Goal: Information Seeking & Learning: Learn about a topic

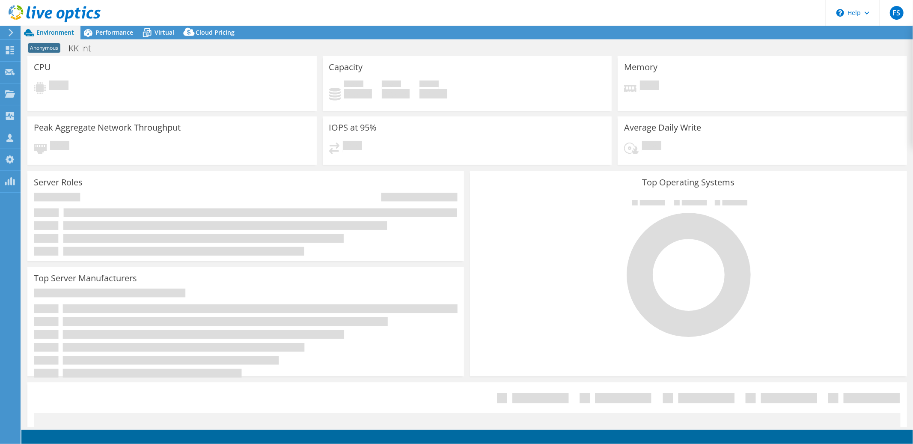
select select "USD"
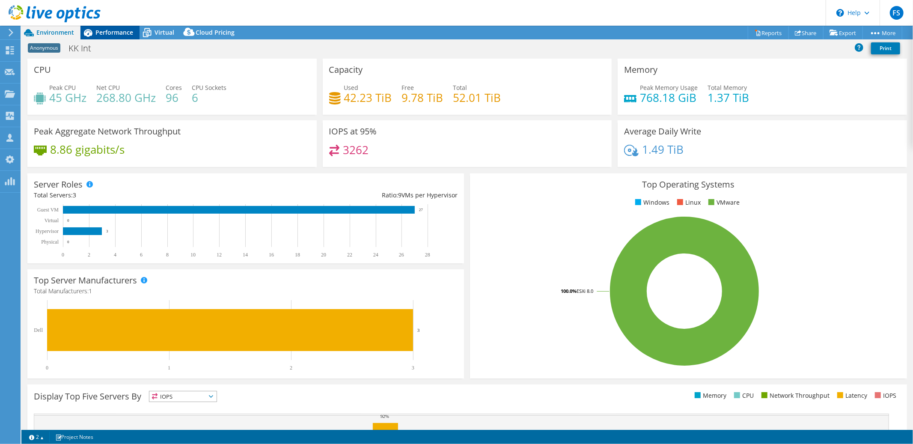
click at [116, 36] on span "Performance" at bounding box center [114, 32] width 38 height 8
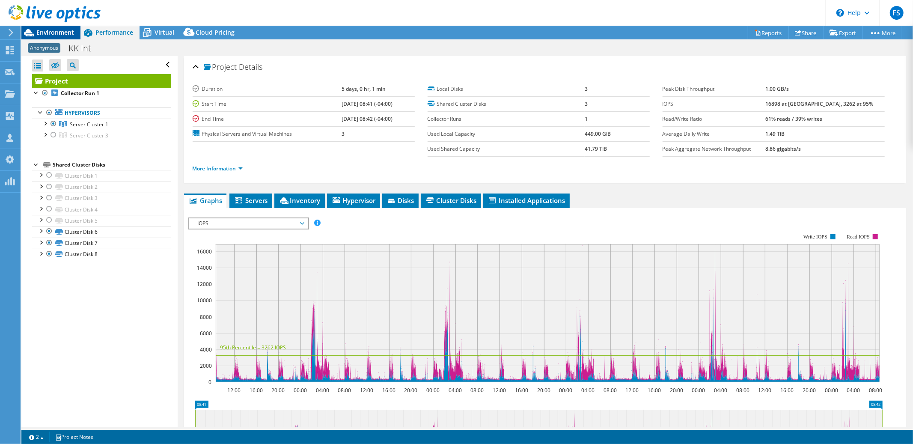
click at [56, 33] on span "Environment" at bounding box center [55, 32] width 38 height 8
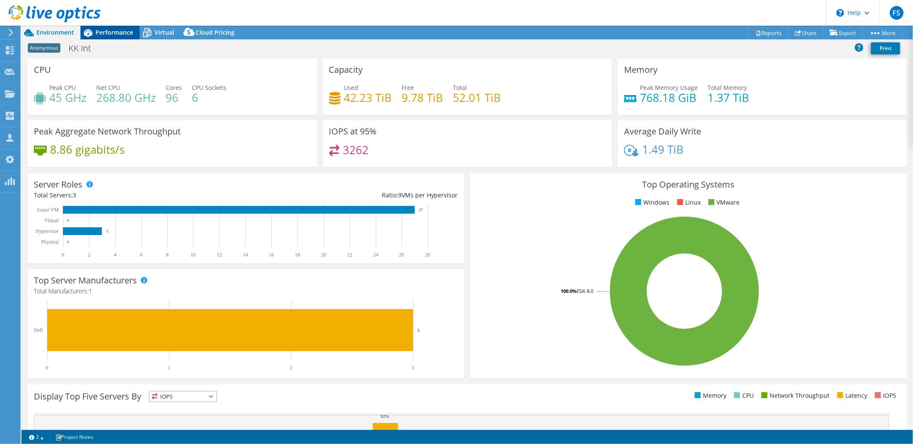
click at [114, 35] on span "Performance" at bounding box center [114, 32] width 38 height 8
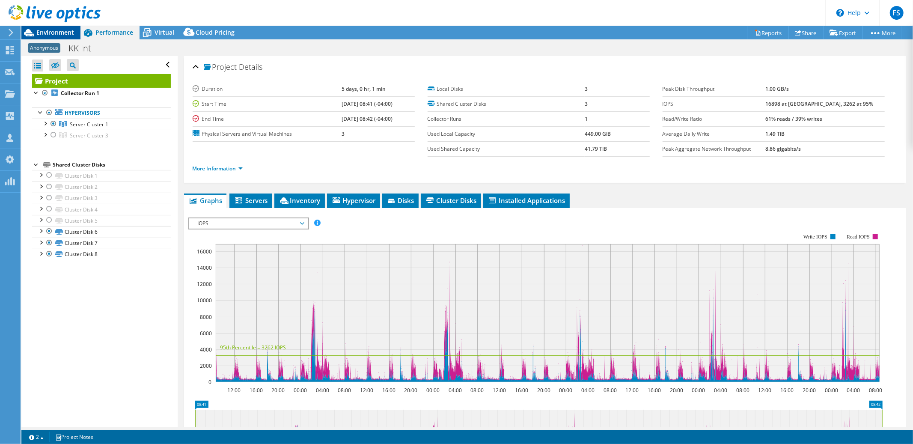
click at [51, 37] on div "Environment" at bounding box center [50, 33] width 59 height 14
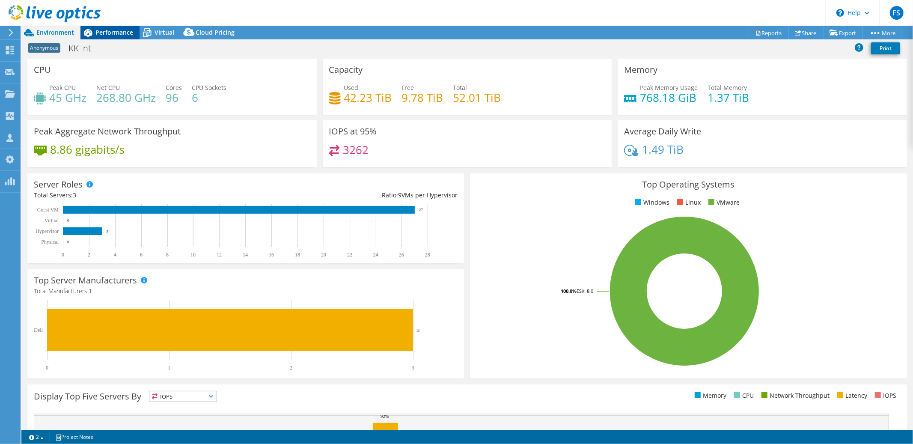
click at [111, 35] on span "Performance" at bounding box center [114, 32] width 38 height 8
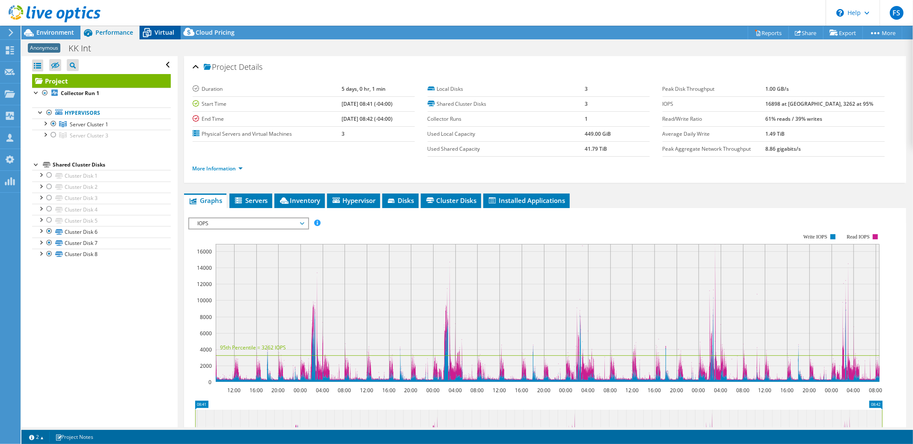
click at [158, 33] on span "Virtual" at bounding box center [165, 32] width 20 height 8
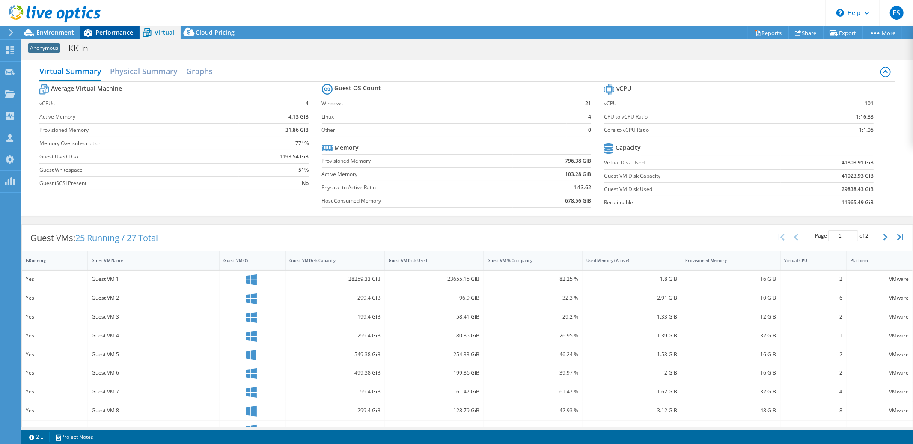
click at [121, 33] on span "Performance" at bounding box center [114, 32] width 38 height 8
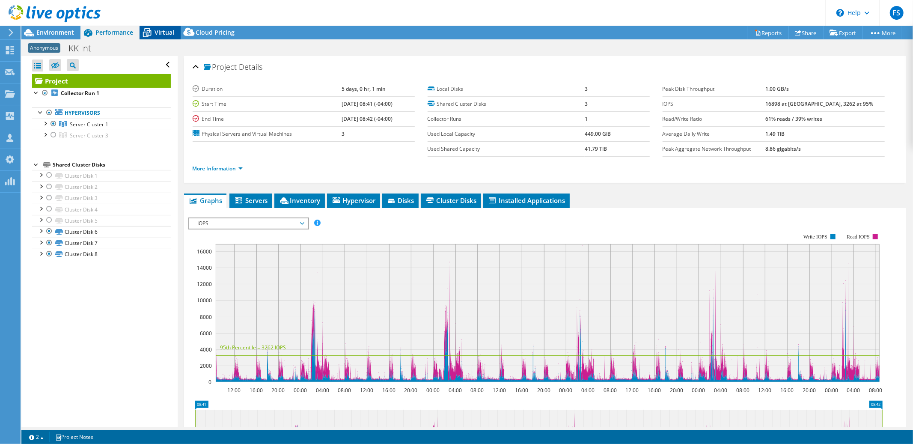
click at [160, 33] on span "Virtual" at bounding box center [165, 32] width 20 height 8
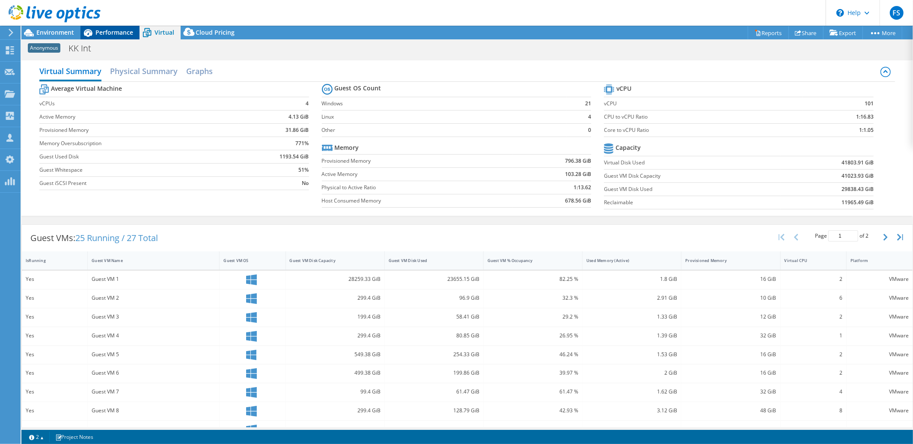
click at [118, 35] on span "Performance" at bounding box center [114, 32] width 38 height 8
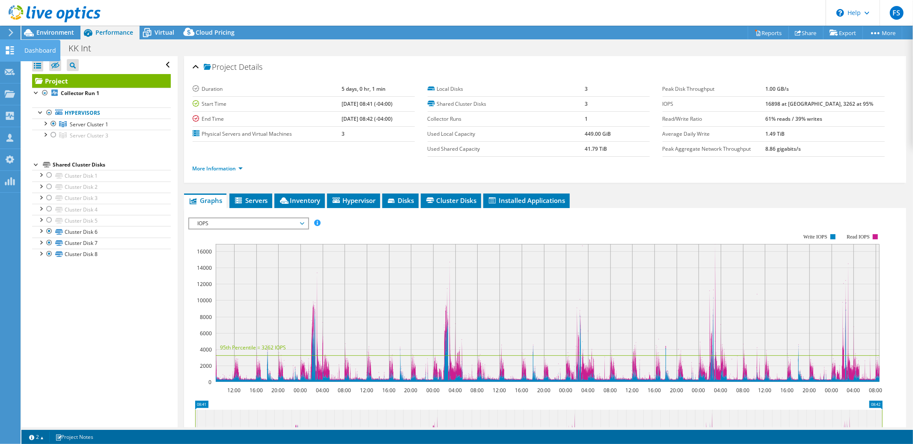
click at [7, 51] on use at bounding box center [10, 50] width 8 height 8
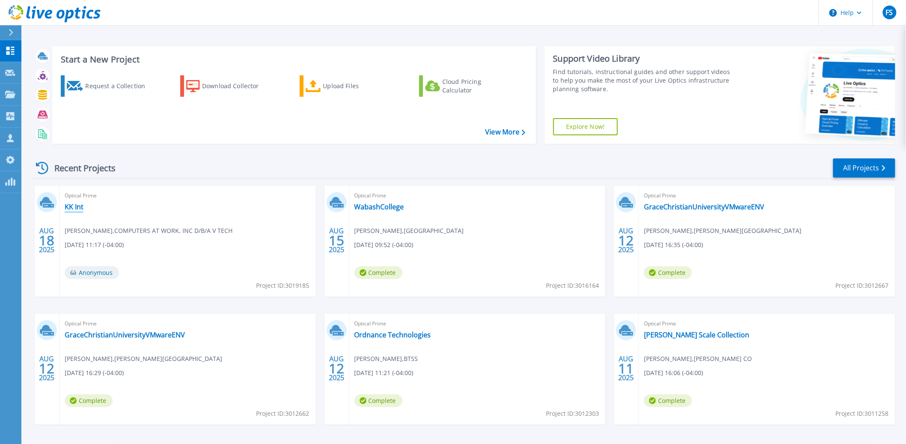
click at [77, 206] on link "KK Int" at bounding box center [74, 206] width 19 height 9
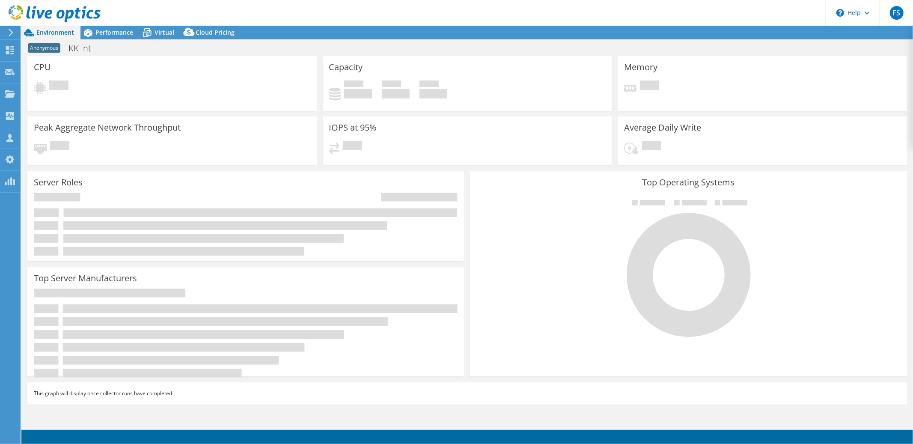
select select "USD"
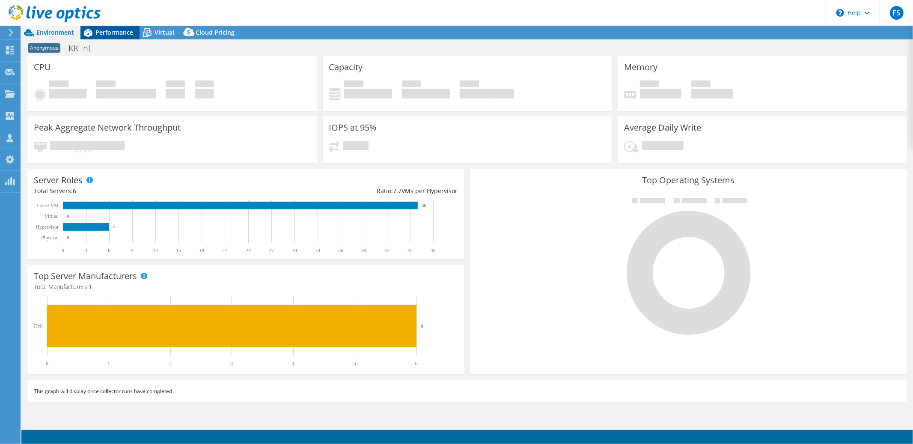
click at [113, 34] on span "Performance" at bounding box center [114, 32] width 38 height 8
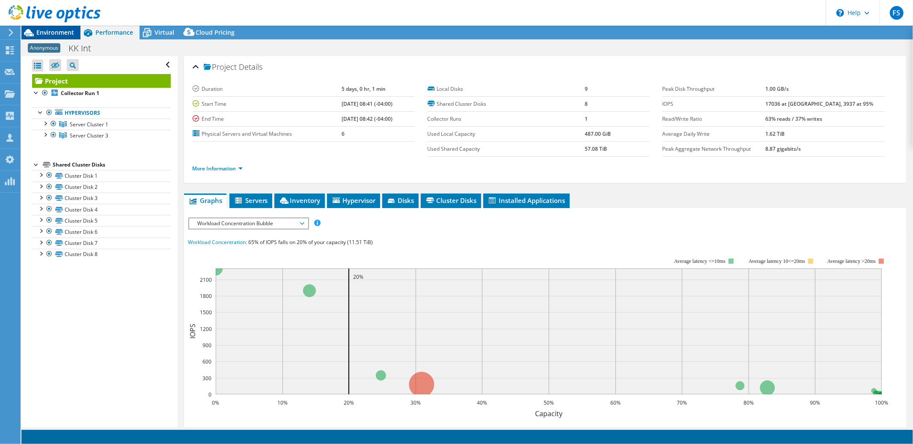
click at [60, 34] on span "Environment" at bounding box center [55, 32] width 38 height 8
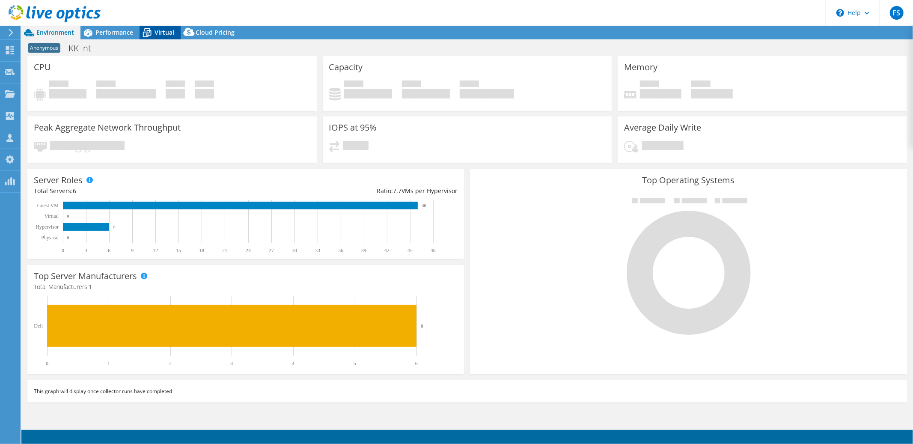
click at [157, 34] on span "Virtual" at bounding box center [165, 32] width 20 height 8
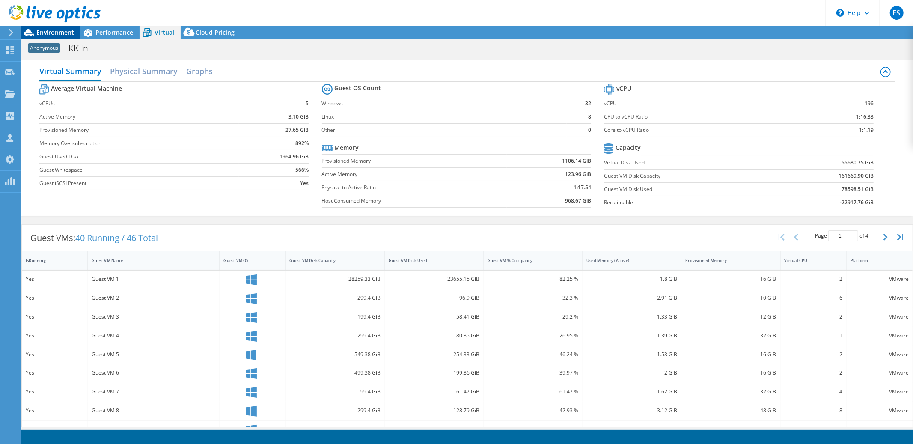
click at [53, 35] on span "Environment" at bounding box center [55, 32] width 38 height 8
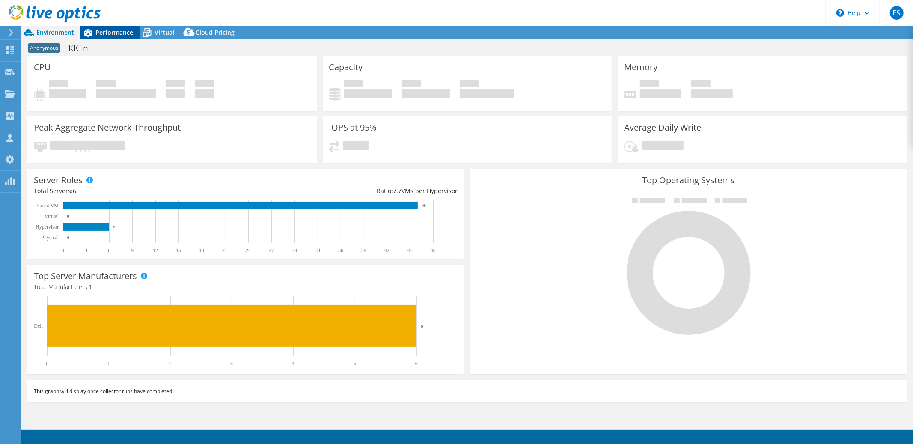
click at [111, 33] on span "Performance" at bounding box center [114, 32] width 38 height 8
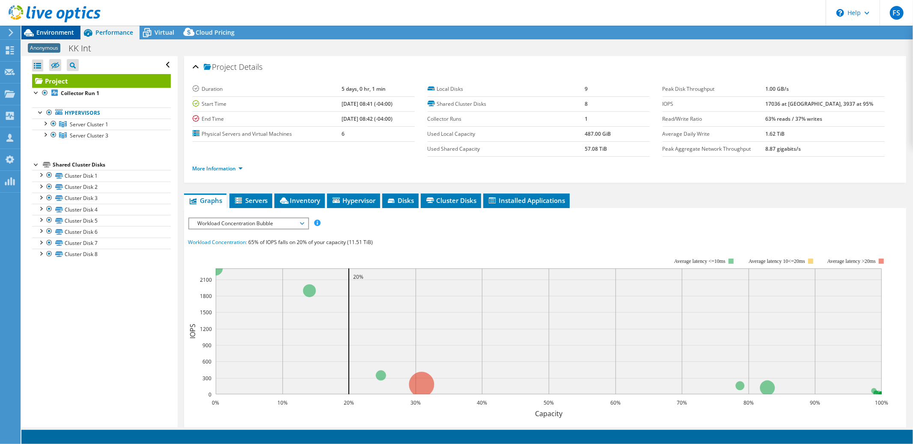
click at [53, 30] on span "Environment" at bounding box center [55, 32] width 38 height 8
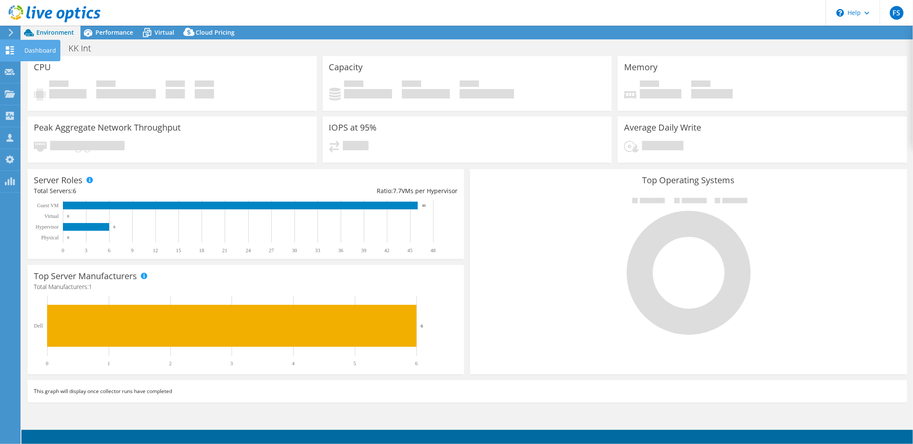
click at [9, 50] on icon at bounding box center [10, 50] width 10 height 8
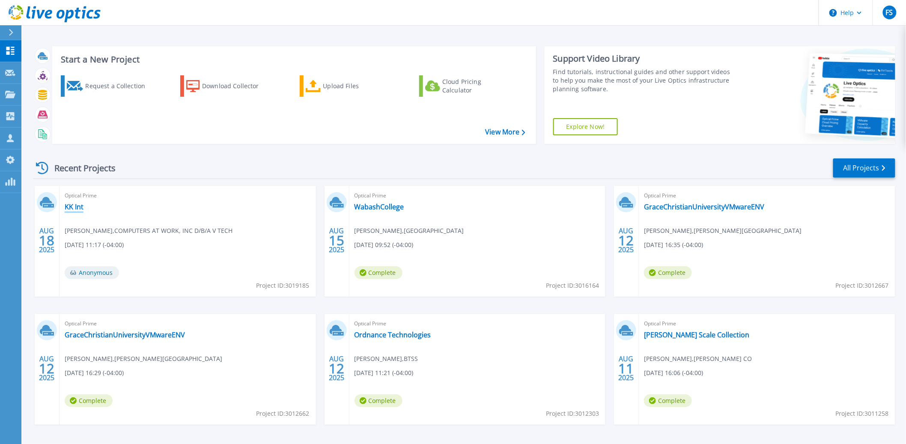
click at [71, 207] on link "KK Int" at bounding box center [74, 206] width 19 height 9
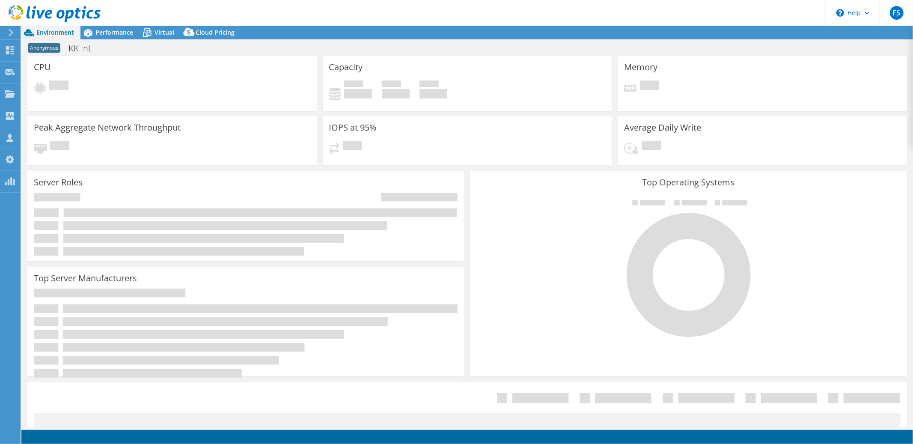
select select "USD"
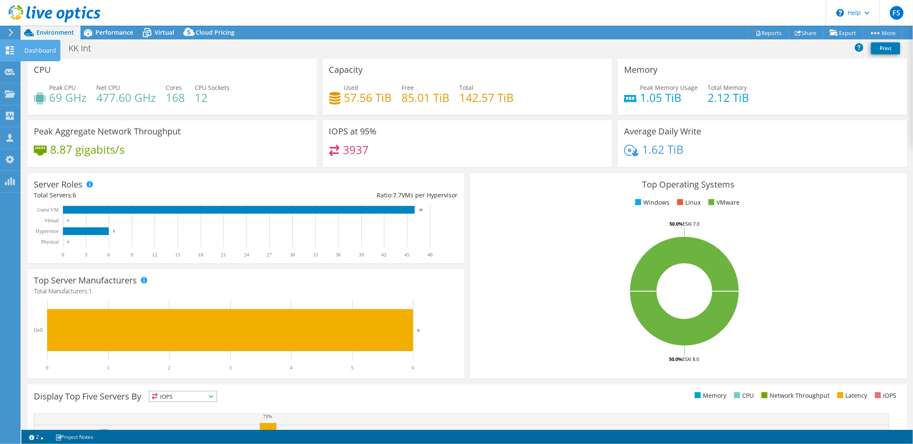
click at [12, 46] on use at bounding box center [10, 50] width 8 height 8
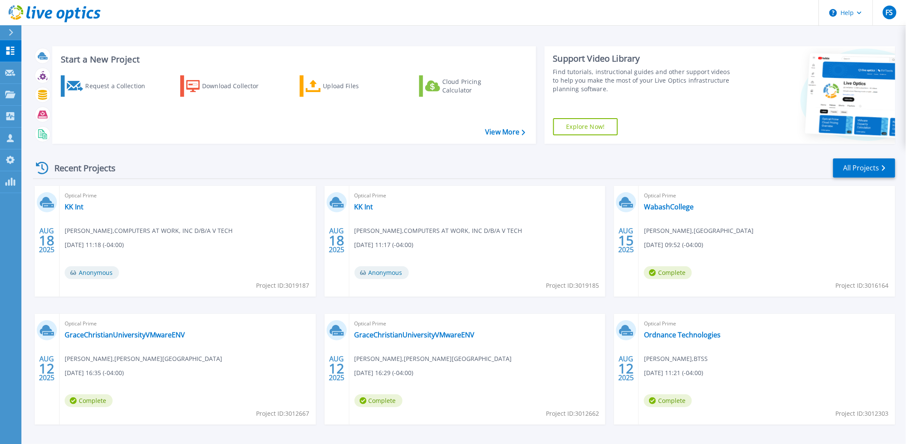
click at [122, 240] on span "[DATE] 11:18 (-04:00)" at bounding box center [94, 244] width 59 height 9
click at [74, 206] on link "KK Int" at bounding box center [74, 206] width 19 height 9
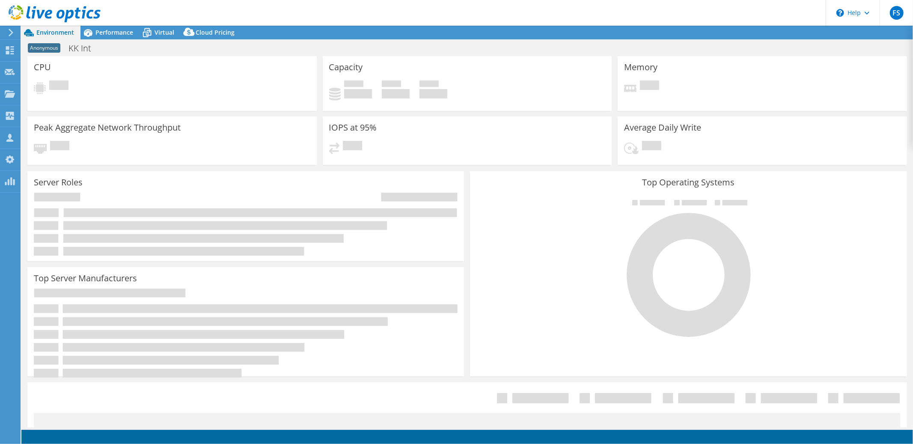
select select "USD"
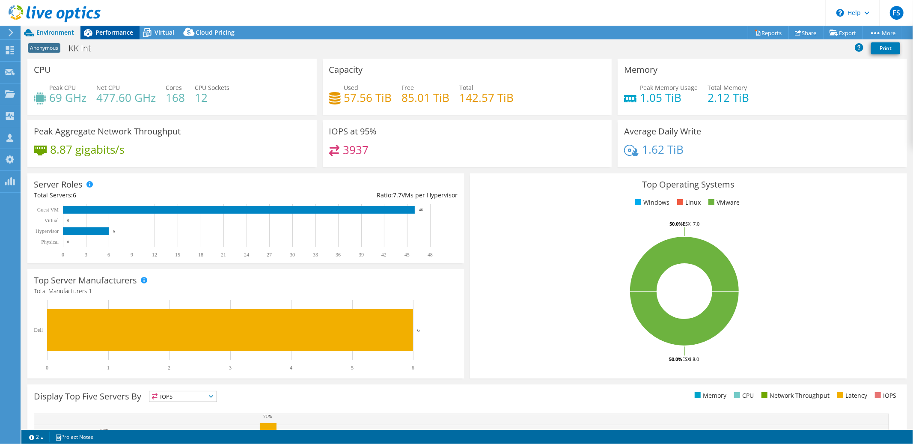
click at [116, 36] on span "Performance" at bounding box center [114, 32] width 38 height 8
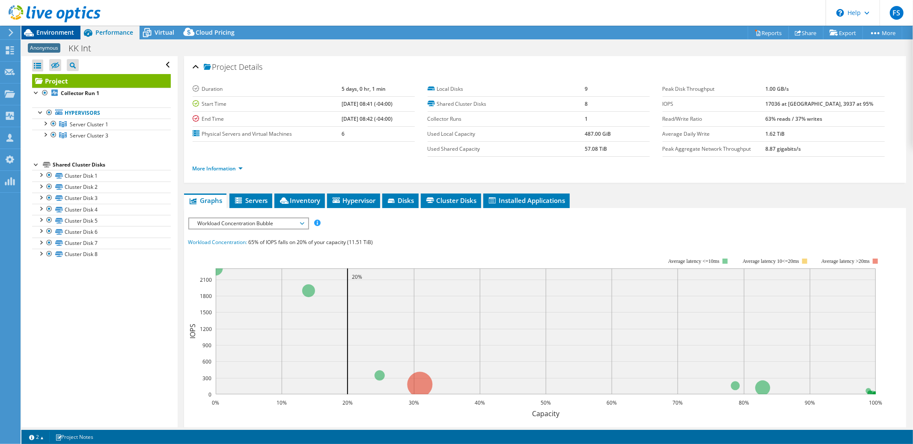
click at [61, 36] on div "Environment" at bounding box center [50, 33] width 59 height 14
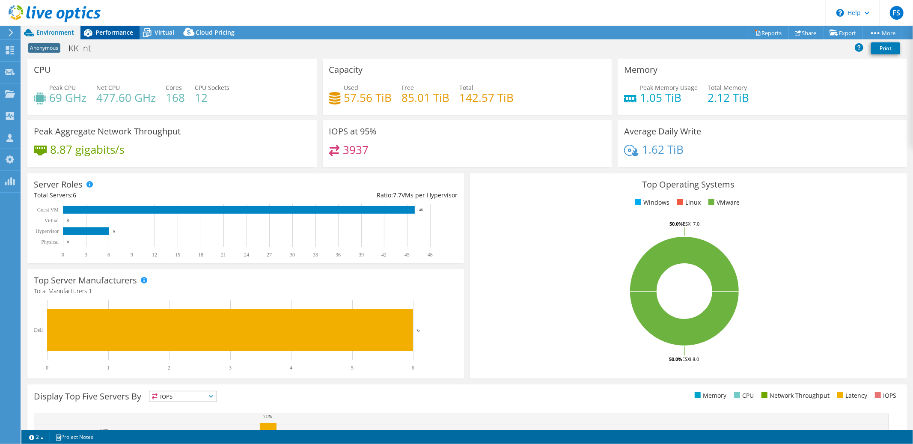
click at [105, 38] on div "Performance" at bounding box center [109, 33] width 59 height 14
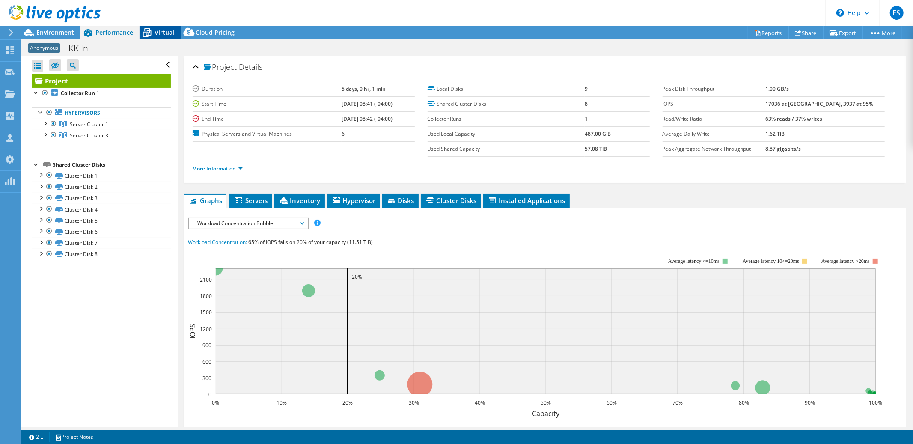
click at [160, 34] on span "Virtual" at bounding box center [165, 32] width 20 height 8
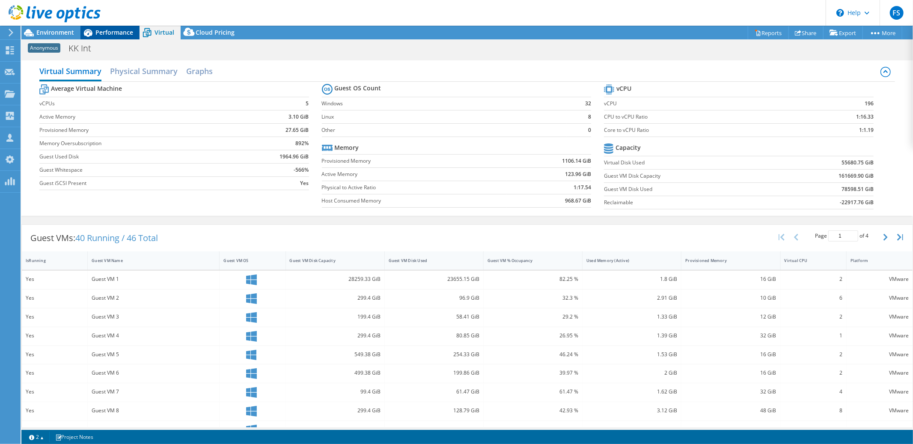
click at [116, 35] on span "Performance" at bounding box center [114, 32] width 38 height 8
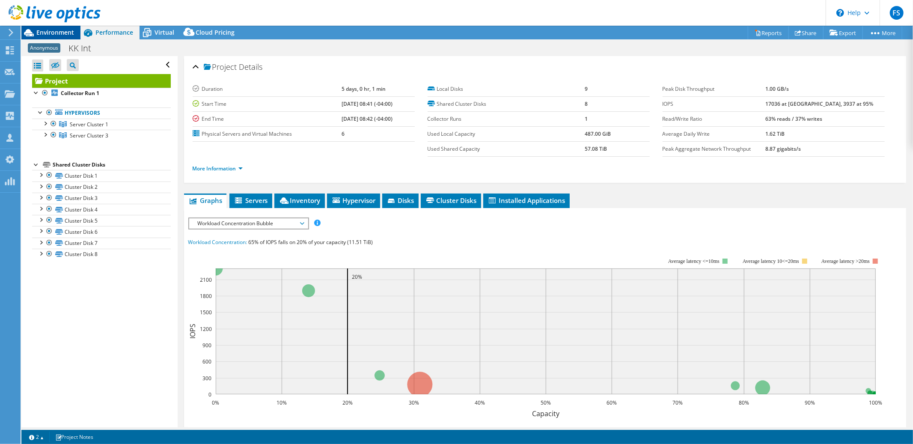
click at [57, 31] on span "Environment" at bounding box center [55, 32] width 38 height 8
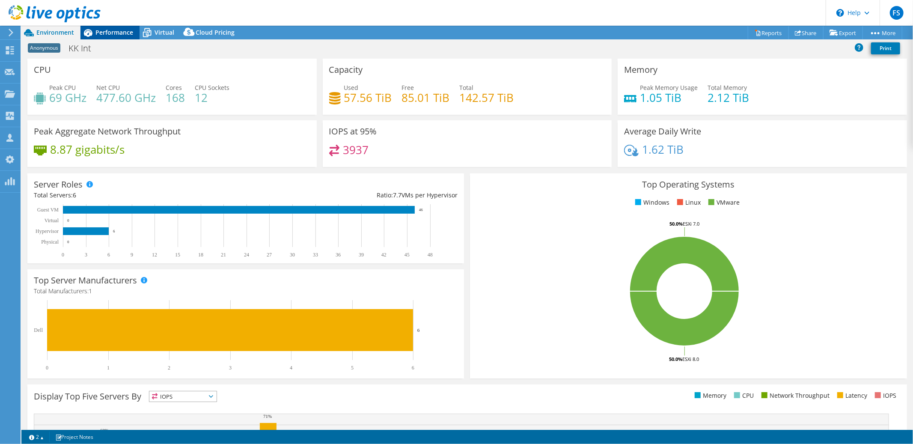
click at [116, 30] on span "Performance" at bounding box center [114, 32] width 38 height 8
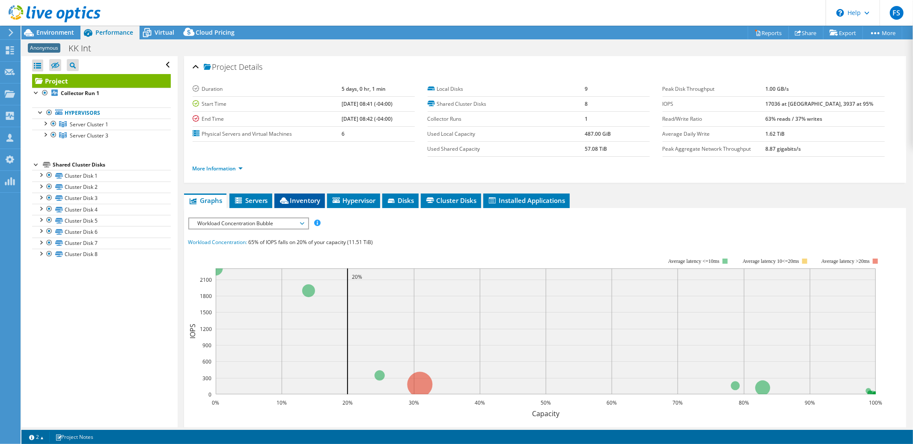
click at [296, 200] on span "Inventory" at bounding box center [300, 200] width 42 height 9
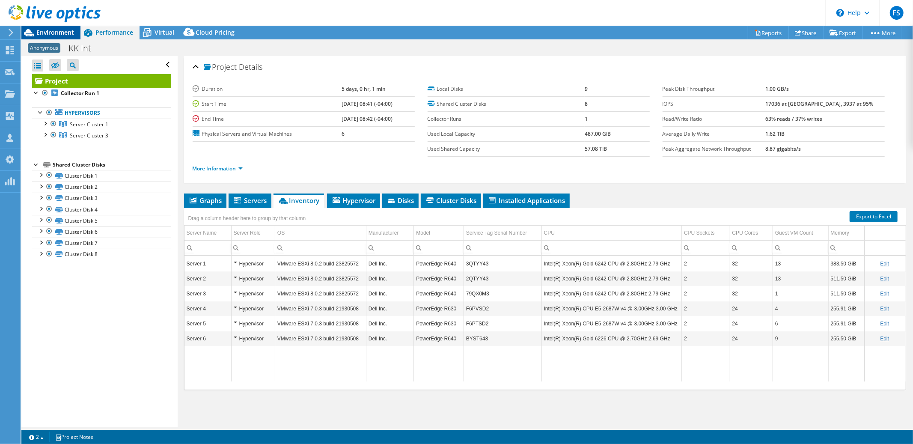
click at [63, 33] on span "Environment" at bounding box center [55, 32] width 38 height 8
